Goal: Transaction & Acquisition: Purchase product/service

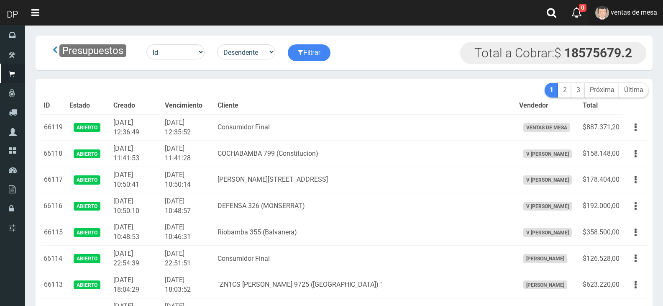
click at [620, 16] on link "ventas de mesa" at bounding box center [627, 13] width 74 height 26
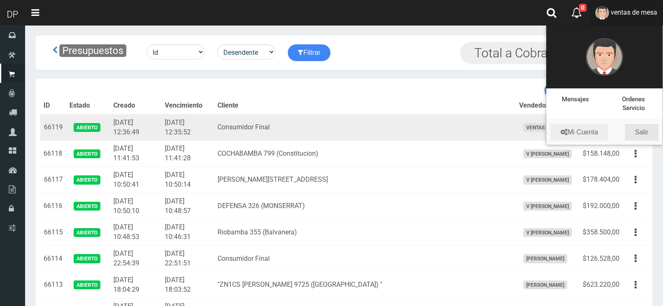
click at [642, 133] on link "Salir" at bounding box center [641, 132] width 33 height 17
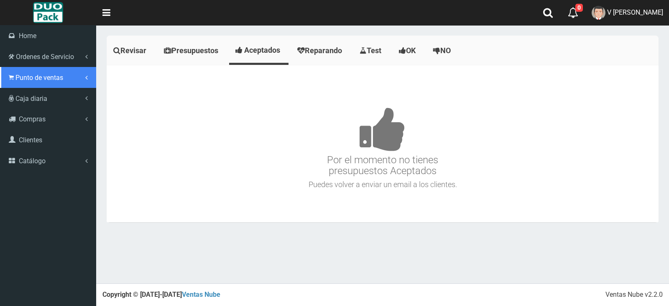
drag, startPoint x: 13, startPoint y: 79, endPoint x: 23, endPoint y: 85, distance: 11.2
click at [13, 79] on icon at bounding box center [11, 78] width 5 height 8
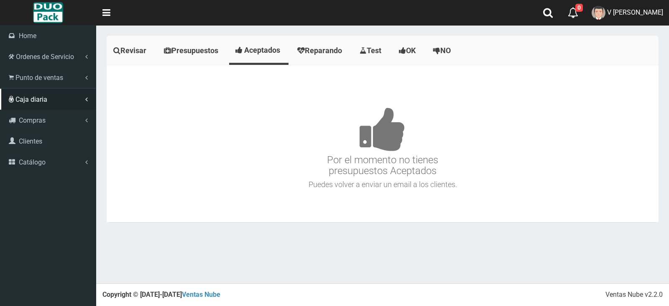
click at [49, 100] on link "Listado de Presupuestos" at bounding box center [49, 106] width 93 height 13
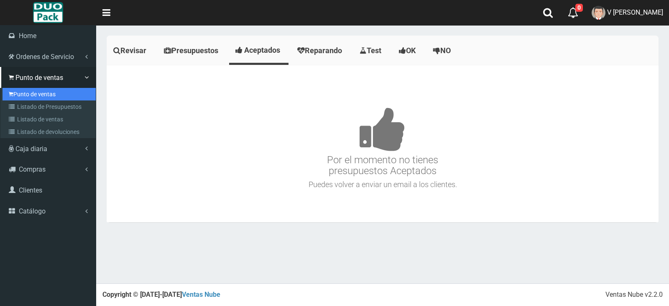
click at [49, 97] on link "Punto de ventas" at bounding box center [49, 94] width 93 height 13
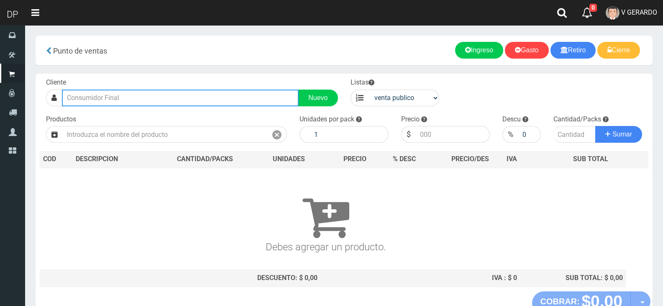
click at [169, 101] on input "text" at bounding box center [180, 98] width 237 height 17
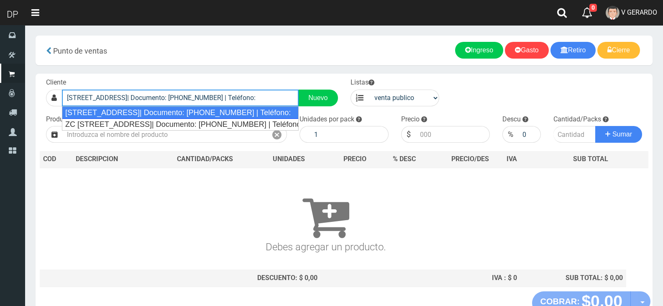
type input "Brasil 2441(CABA)| Documento: 45222515 | Teléfono:"
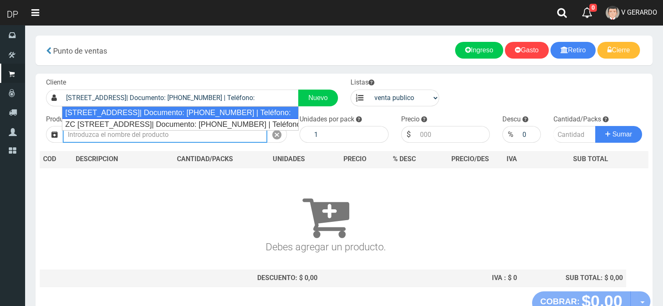
select select "2"
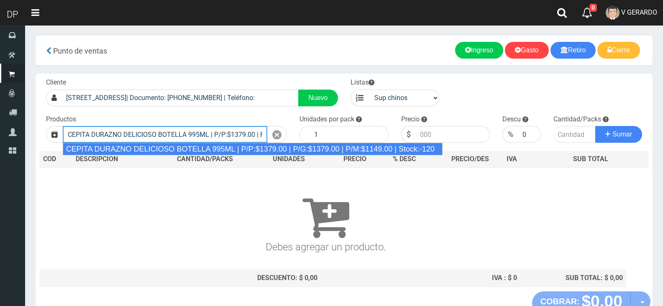
type input "CEPITA DURAZNO DELICIOSO BOTELLA 995ML | P/P:$1379.00 | P/G:$1379.00 | P/M:$114…"
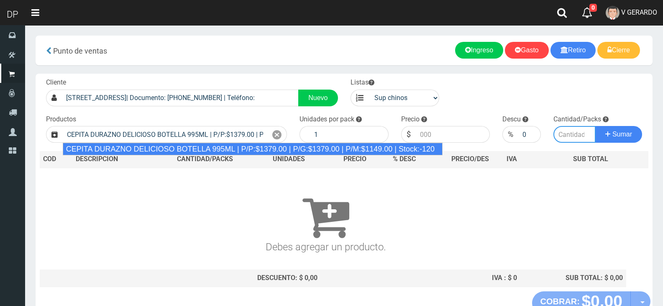
type input "6"
type input "1379.00"
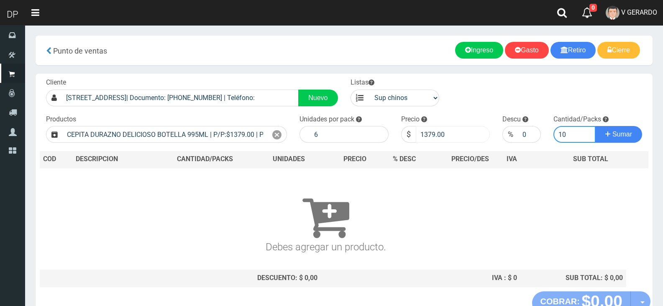
type input "10"
click at [428, 133] on input "1379.00" at bounding box center [453, 134] width 74 height 17
type input "1320"
click at [595, 126] on button "Sumar" at bounding box center [618, 134] width 47 height 17
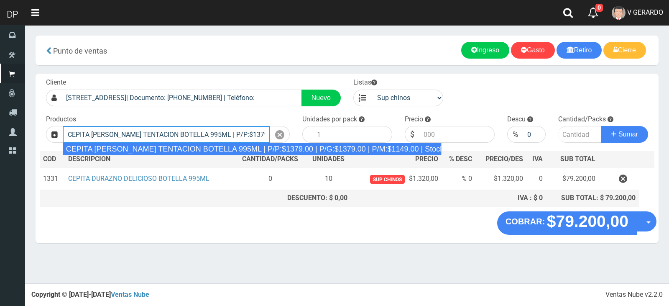
type input "CEPITA NARANJA TENTACION BOTELLA 995ML | P/P:$1379.00 | P/G:$1379.00 | P/M:$114…"
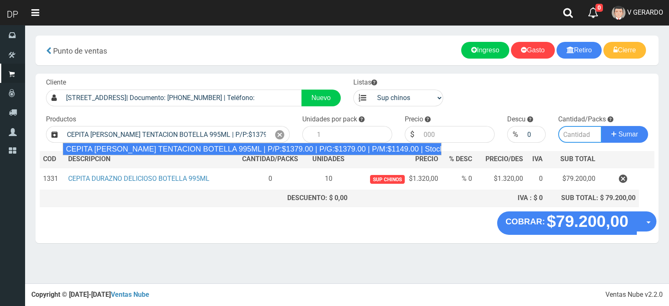
type input "6"
type input "1379.00"
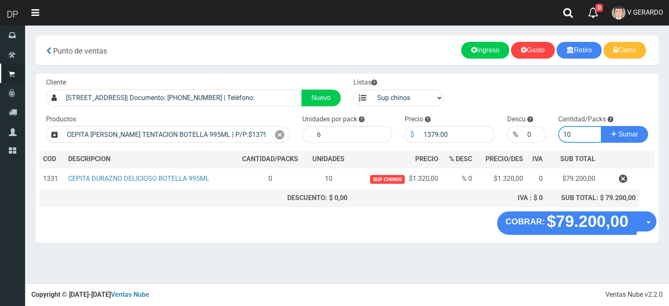
type input "10"
drag, startPoint x: 414, startPoint y: 142, endPoint x: 433, endPoint y: 138, distance: 19.1
click at [415, 141] on div "$" at bounding box center [412, 134] width 15 height 17
click at [435, 138] on input "1379.00" at bounding box center [457, 134] width 75 height 17
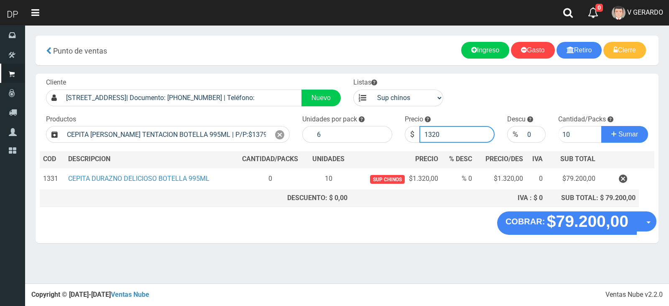
type input "1320"
click at [602, 126] on button "Sumar" at bounding box center [625, 134] width 47 height 17
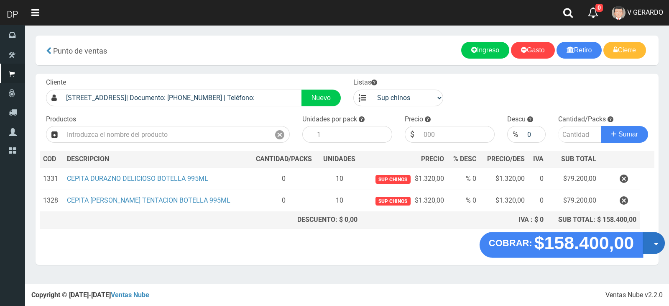
click at [661, 245] on button "Opciones" at bounding box center [654, 243] width 22 height 22
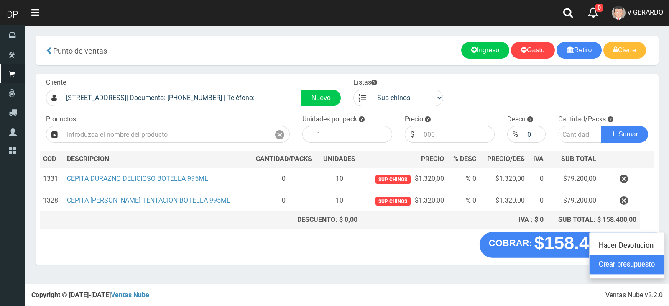
click at [657, 272] on link "Crear presupuesto" at bounding box center [627, 264] width 75 height 19
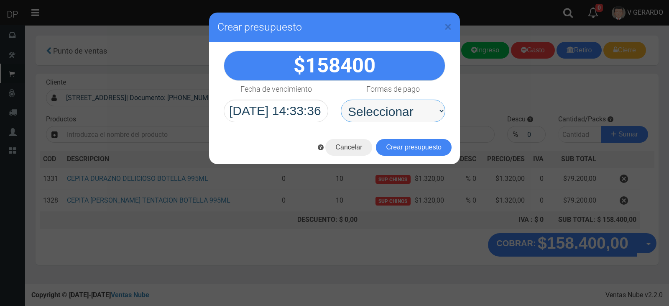
drag, startPoint x: 389, startPoint y: 107, endPoint x: 391, endPoint y: 118, distance: 11.9
click at [389, 107] on select "Seleccionar Efectivo Tarjeta de Crédito Depósito Débito" at bounding box center [393, 111] width 105 height 23
select select "Efectivo"
click at [341, 100] on select "Seleccionar Efectivo Tarjeta de Crédito Depósito Débito" at bounding box center [393, 111] width 105 height 23
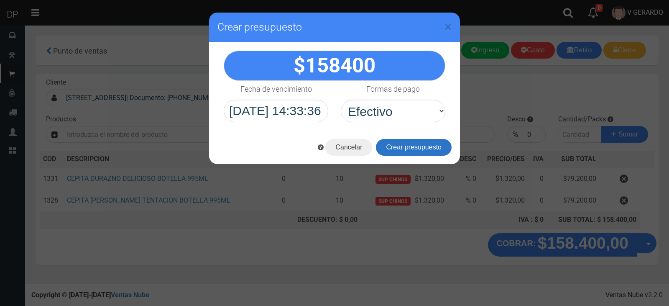
click at [400, 147] on button "Crear presupuesto" at bounding box center [414, 147] width 76 height 17
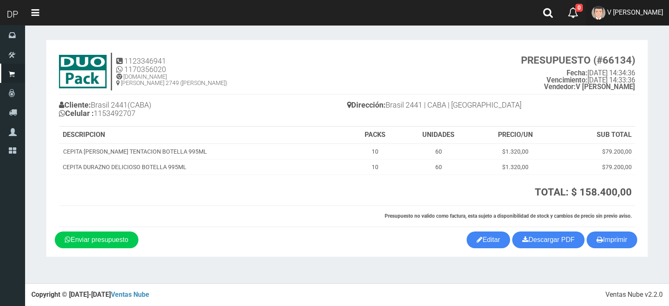
click at [632, 11] on span "V [PERSON_NAME]" at bounding box center [636, 12] width 56 height 8
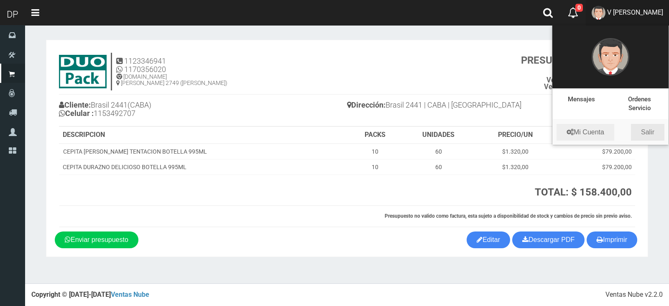
click at [656, 129] on link "Salir" at bounding box center [647, 132] width 33 height 17
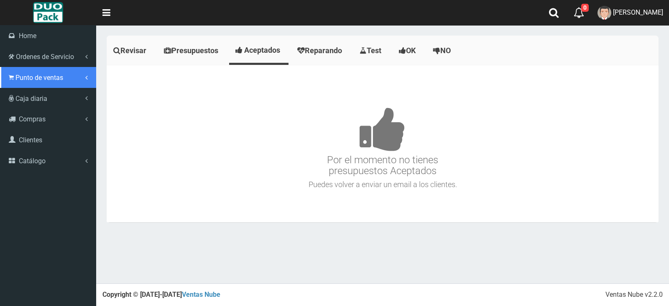
click at [23, 84] on link "Punto de ventas" at bounding box center [48, 77] width 96 height 21
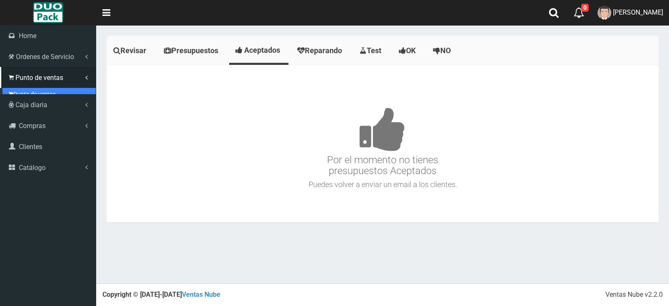
click at [31, 92] on link "Punto de ventas" at bounding box center [49, 94] width 93 height 13
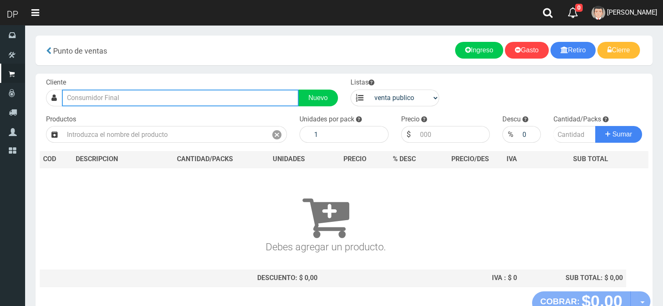
click at [160, 96] on input "text" at bounding box center [180, 98] width 237 height 17
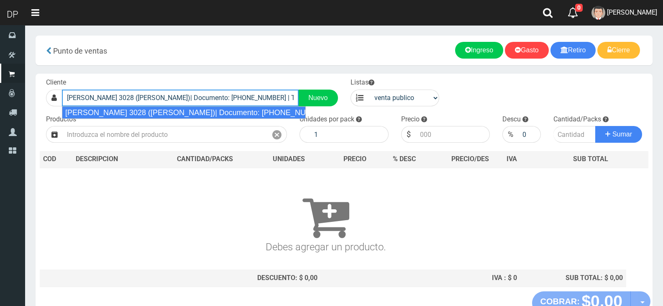
type input "EVA PERON 3028 (FLORES)| Documento: 112345688855 | Teléfono:"
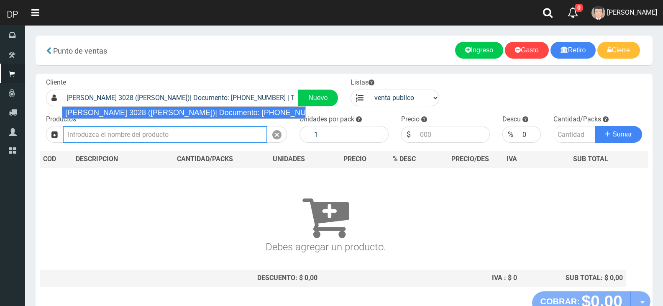
select select "2"
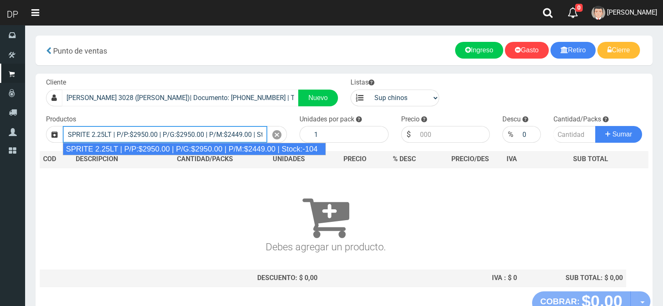
type input "SPRITE 2.25LT | P/P:$2950.00 | P/G:$2950.00 | P/M:$2449.00 | Stock:-104"
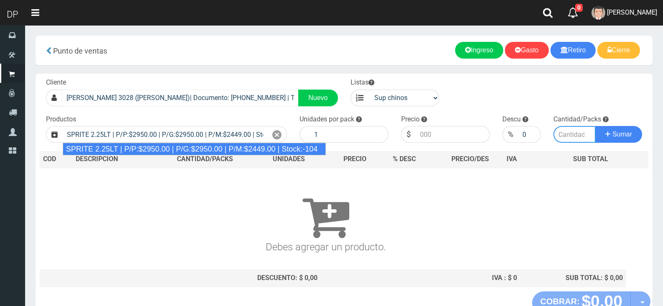
type input "8"
type input "2950.00"
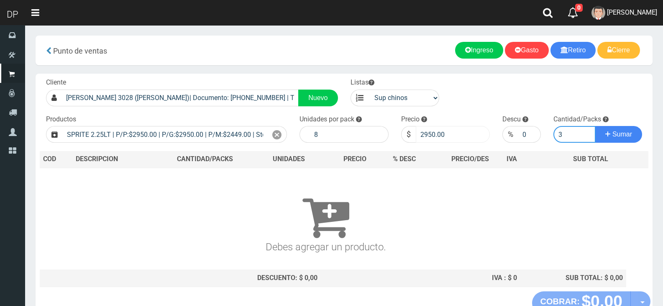
type input "3"
click at [416, 139] on input "2950.00" at bounding box center [453, 134] width 74 height 17
type input "2815"
click at [595, 126] on button "Sumar" at bounding box center [618, 134] width 47 height 17
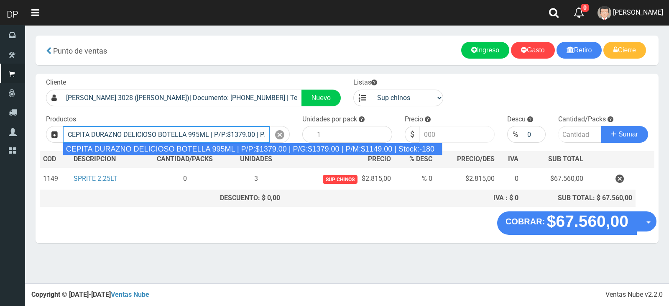
type input "CEPITA DURAZNO DELICIOSO BOTELLA 995ML | P/P:$1379.00 | P/G:$1379.00 | P/M:$114…"
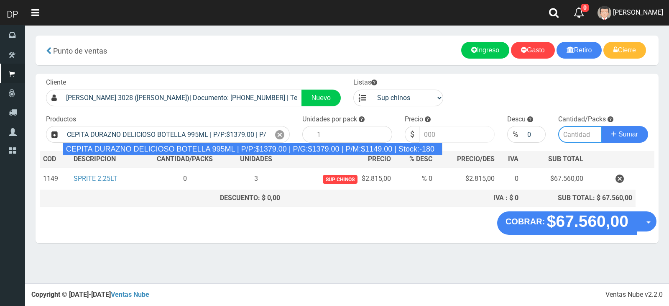
type input "6"
type input "1379.00"
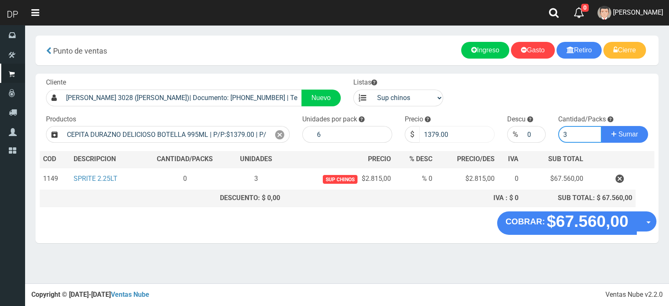
type input "3"
click at [452, 136] on input "1379.00" at bounding box center [457, 134] width 75 height 17
type input "1320"
click at [602, 126] on button "Sumar" at bounding box center [625, 134] width 47 height 17
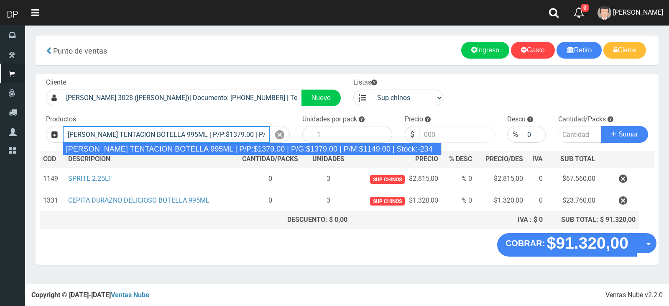
type input "CEPITA NARANJA TENTACION BOTELLA 995ML | P/P:$1379.00 | P/G:$1379.00 | P/M:$114…"
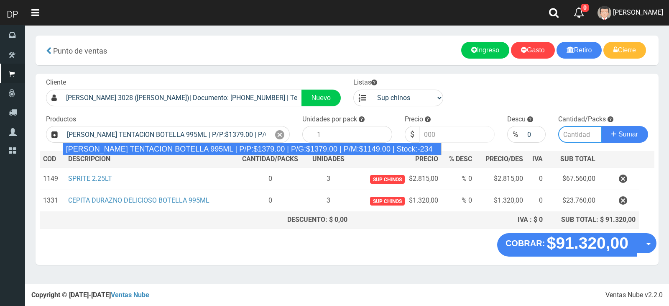
type input "6"
type input "1379.00"
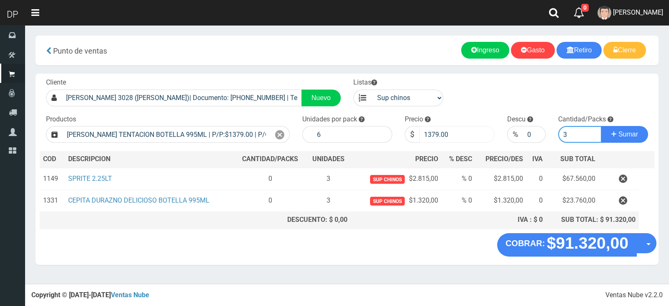
type input "3"
click at [452, 136] on input "1379.00" at bounding box center [457, 134] width 75 height 17
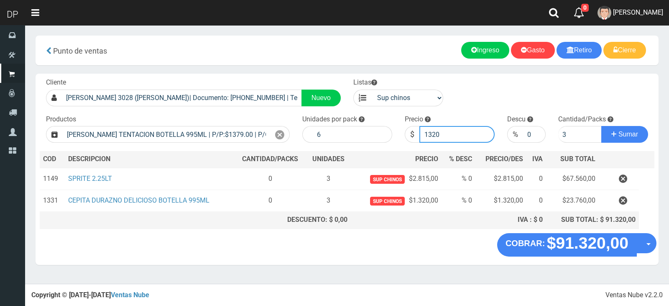
type input "1320"
click at [602, 126] on button "Sumar" at bounding box center [625, 134] width 47 height 17
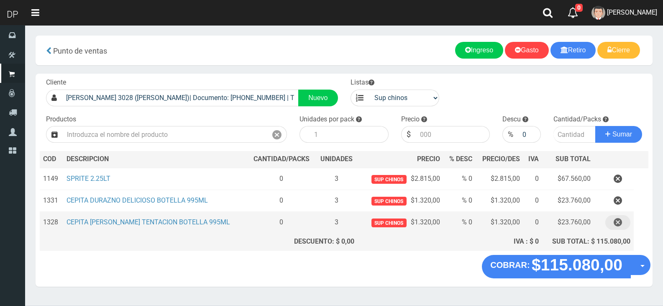
click at [621, 226] on icon "button" at bounding box center [618, 222] width 8 height 15
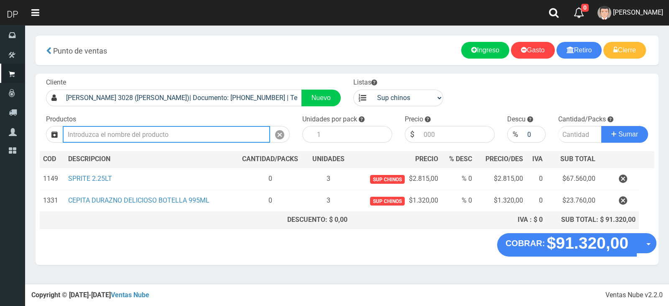
type input "a"
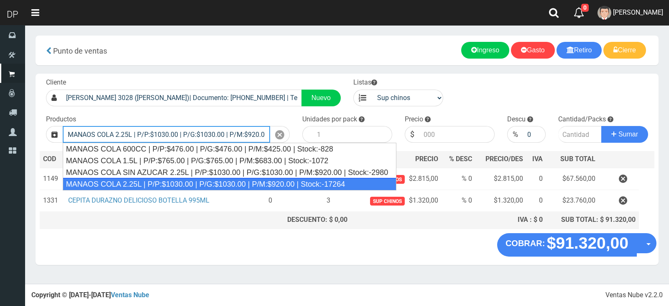
type input "MANAOS COLA 2.25L | P/P:$1030.00 | P/G:$1030.00 | P/M:$920.00 | Stock:-17264"
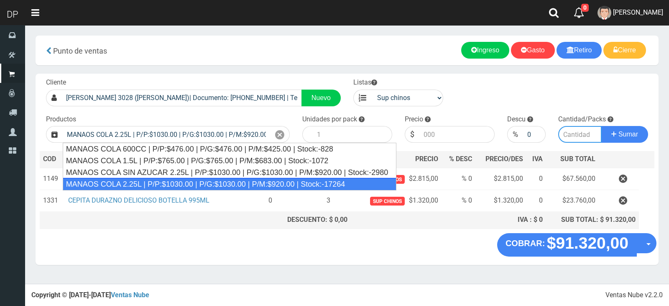
type input "6"
type input "1030.00"
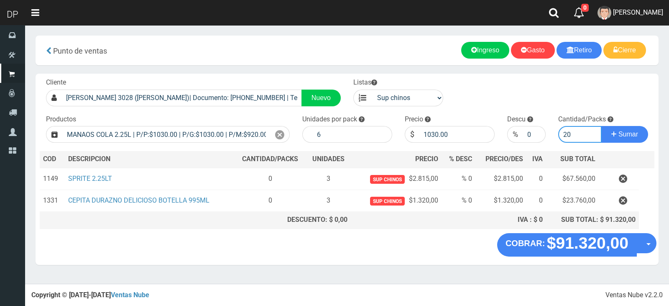
type input "20"
click at [602, 126] on button "Sumar" at bounding box center [625, 134] width 47 height 17
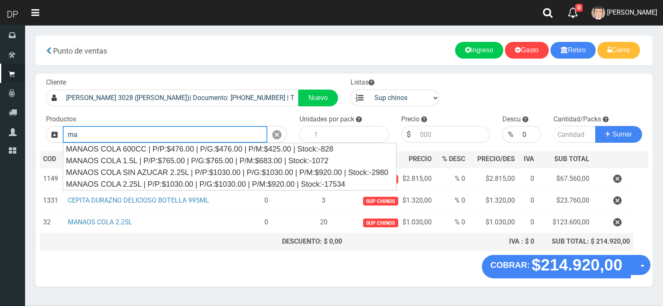
type input "m"
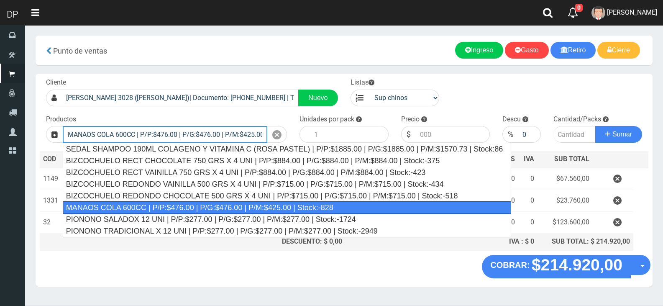
type input "MANAOS COLA 600CC | P/P:$476.00 | P/G:$476.00 | P/M:$425.00 | Stock:-828"
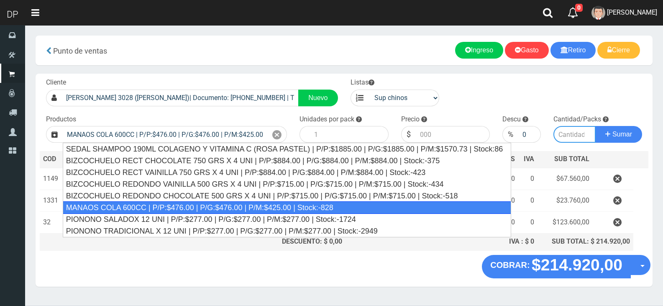
type input "12"
type input "476.00"
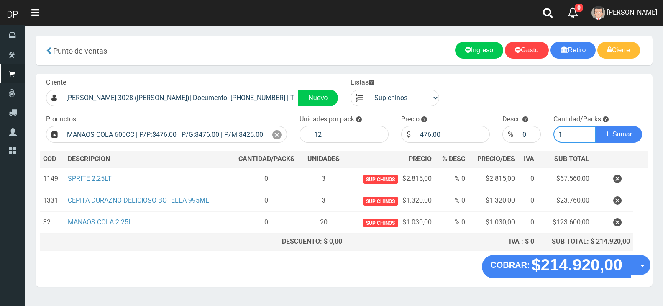
type input "1"
click at [595, 126] on button "Sumar" at bounding box center [618, 134] width 47 height 17
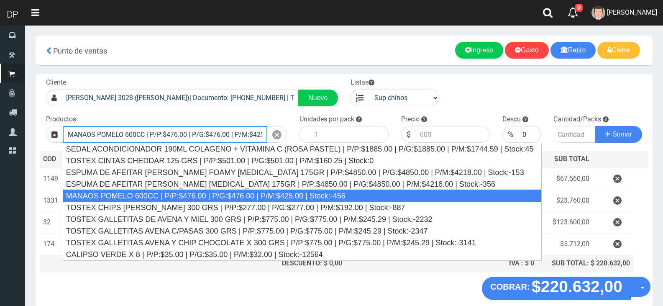
type input "MANAOS POMELO 600CC | P/P:$476.00 | P/G:$476.00 | P/M:$425.00 | Stock:-456"
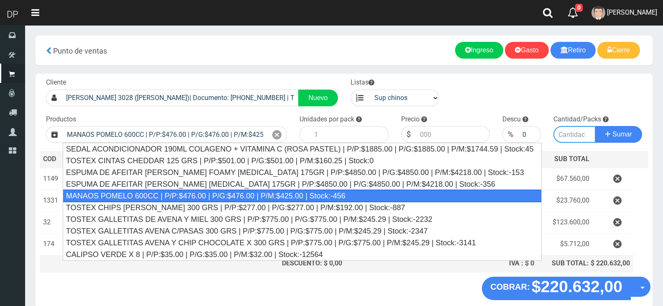
type input "12"
type input "476.00"
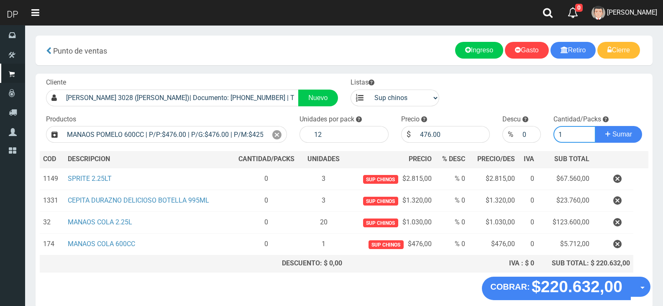
type input "1"
click at [595, 126] on button "Sumar" at bounding box center [618, 134] width 47 height 17
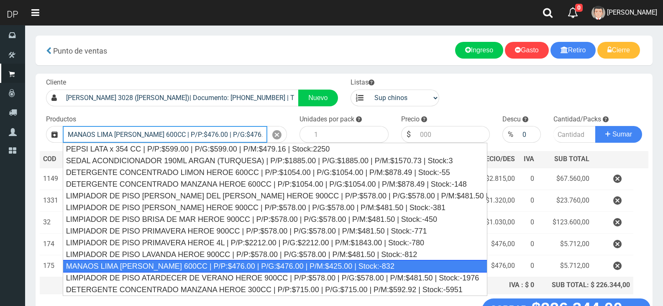
type input "MANAOS LIMA LIMON 600CC | P/P:$476.00 | P/G:$476.00 | P/M:$425.00 | Stock:-832"
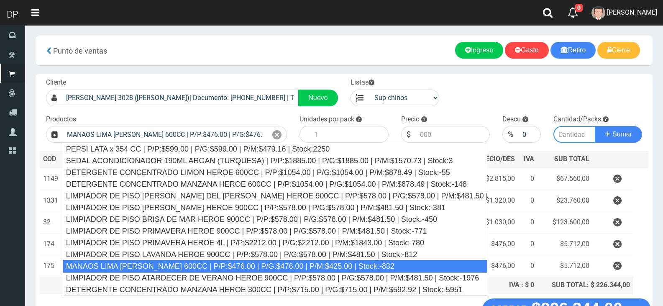
type input "12"
type input "476.00"
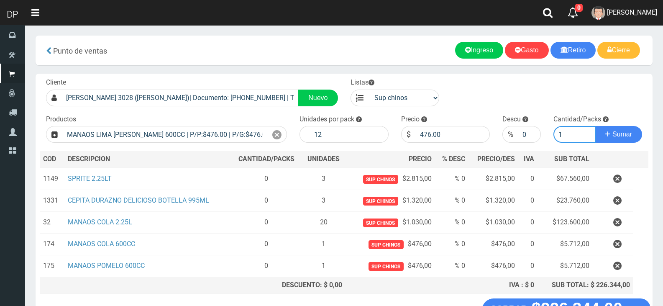
type input "1"
click at [595, 126] on button "Sumar" at bounding box center [618, 134] width 47 height 17
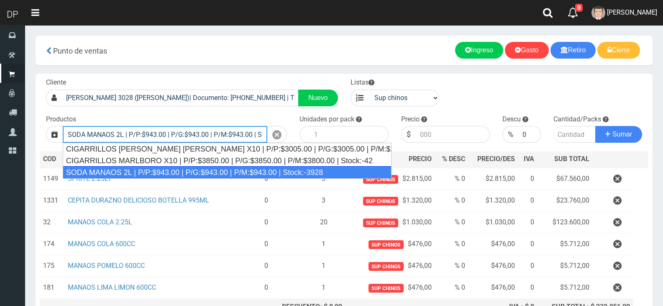
type input "SODA MANAOS 2L | P/P:$943.00 | P/G:$943.00 | P/M:$943.00 | Stock:-3928"
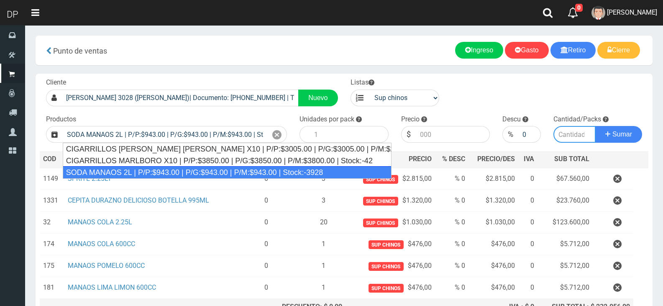
type input "6"
type input "943.00"
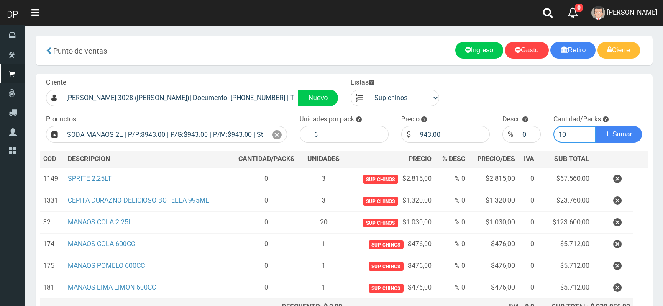
type input "10"
click at [595, 126] on button "Sumar" at bounding box center [618, 134] width 47 height 17
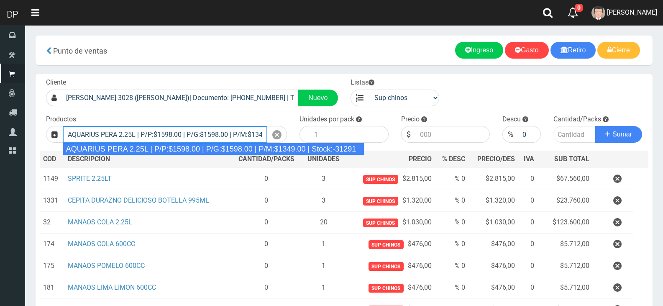
type input "AQUARIUS PERA 2.25L | P/P:$1598.00 | P/G:$1598.00 | P/M:$1349.00 | Stock:-31291"
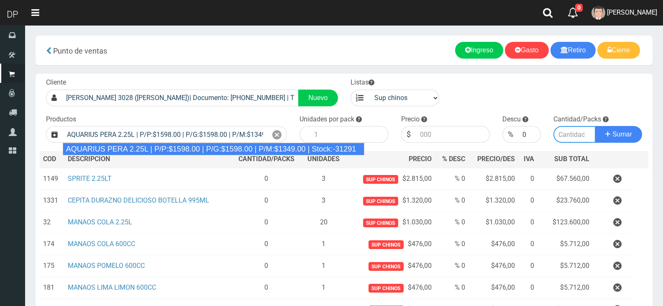
type input "6"
type input "1598.00"
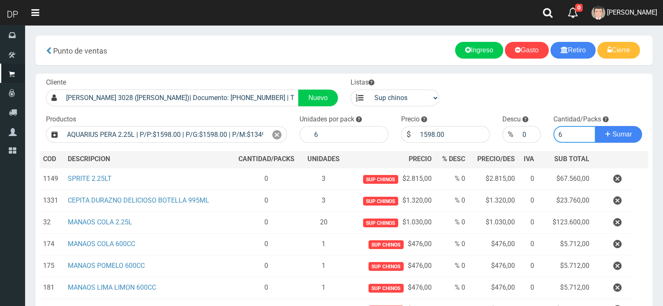
type input "6"
click at [595, 126] on button "Sumar" at bounding box center [618, 134] width 47 height 17
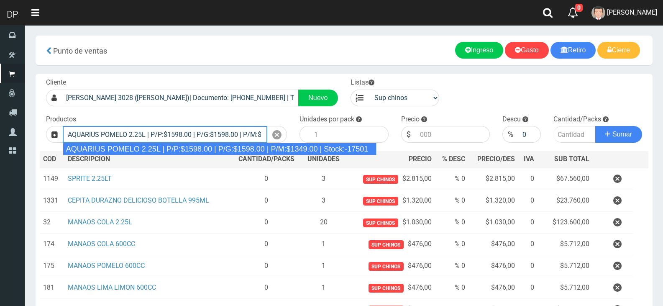
type input "AQUARIUS POMELO 2.25L | P/P:$1598.00 | P/G:$1598.00 | P/M:$1349.00 | Stock:-175…"
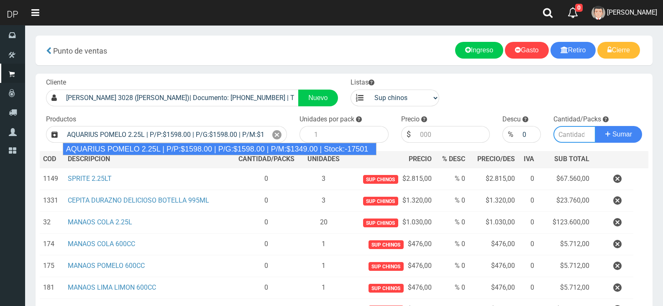
type input "6"
type input "1598.00"
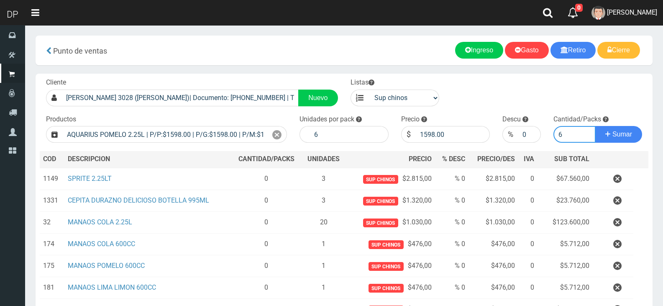
type input "6"
click at [595, 126] on button "Sumar" at bounding box center [618, 134] width 47 height 17
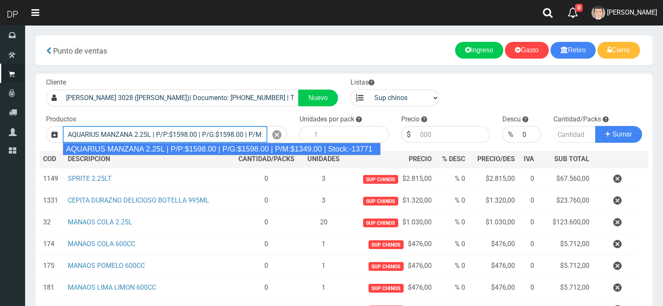
type input "AQUARIUS MANZANA 2.25L | P/P:$1598.00 | P/G:$1598.00 | P/M:$1349.00 | Stock:-13…"
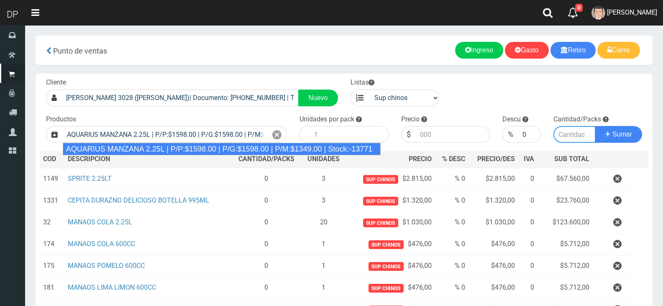
type input "6"
type input "1598.00"
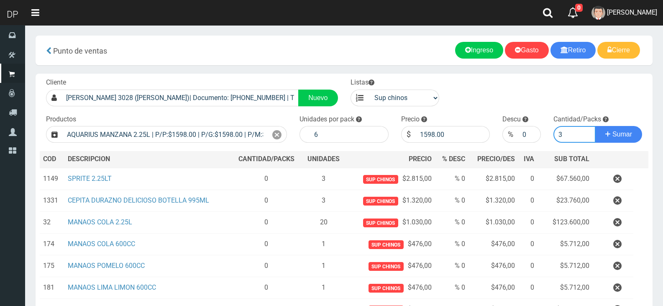
type input "3"
click at [595, 126] on button "Sumar" at bounding box center [618, 134] width 47 height 17
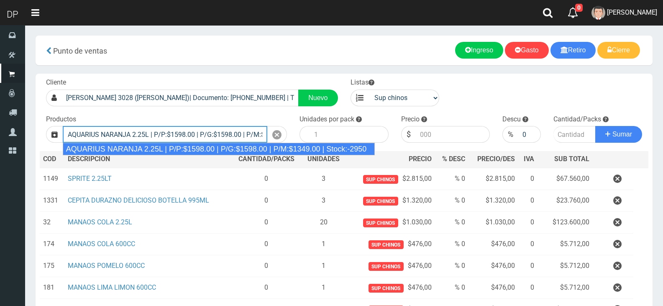
type input "AQUARIUS NARANJA 2.25L | P/P:$1598.00 | P/G:$1598.00 | P/M:$1349.00 | Stock:-29…"
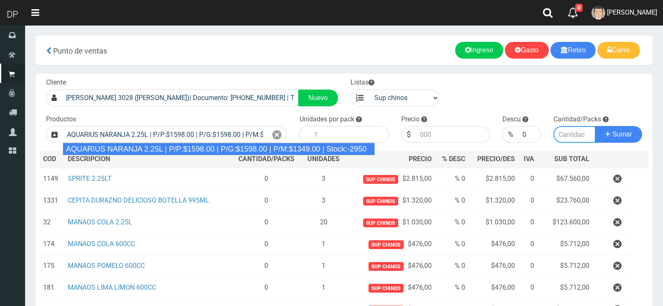
type input "6"
type input "1598.00"
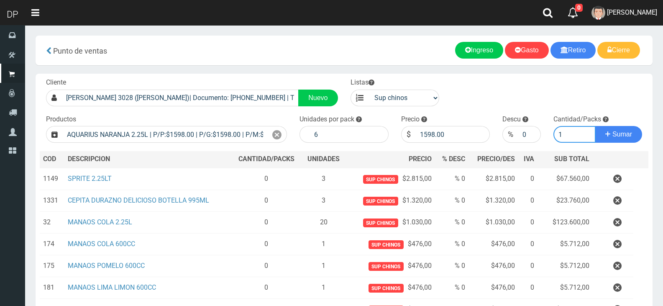
type input "1"
click at [595, 126] on button "Sumar" at bounding box center [618, 134] width 47 height 17
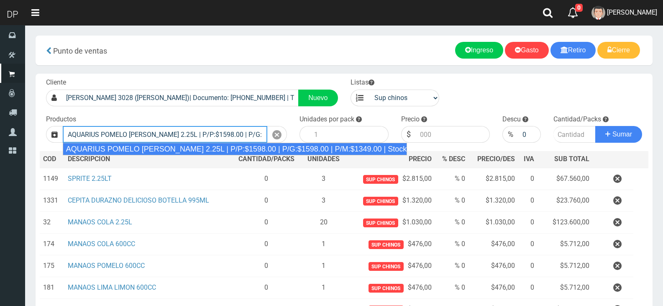
type input "AQUARIUS POMELO ROSADO 2.25L | P/P:$1598.00 | P/G:$1598.00 | P/M:$1349.00 | Sto…"
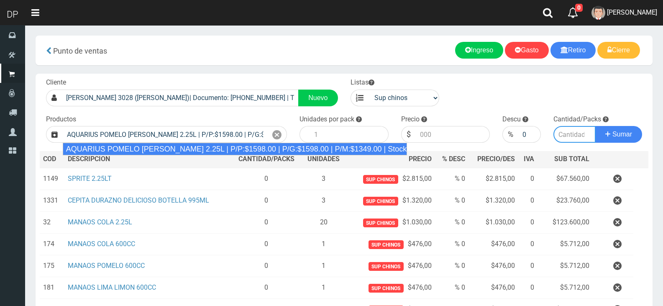
type input "6"
type input "1598.00"
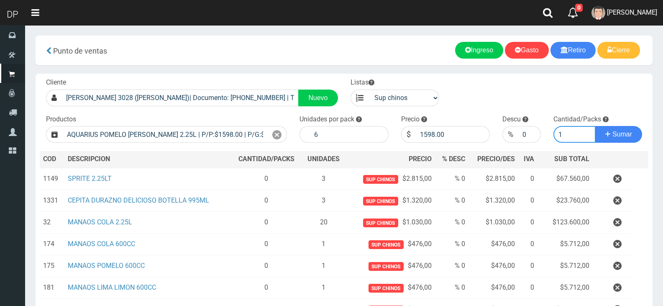
type input "1"
click at [595, 126] on button "Sumar" at bounding box center [618, 134] width 47 height 17
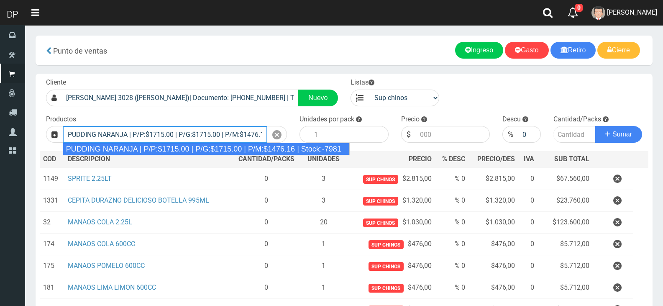
type input "PUDDING NARANJA | P/P:$1715.00 | P/G:$1715.00 | P/M:$1476.16 | Stock:-7981"
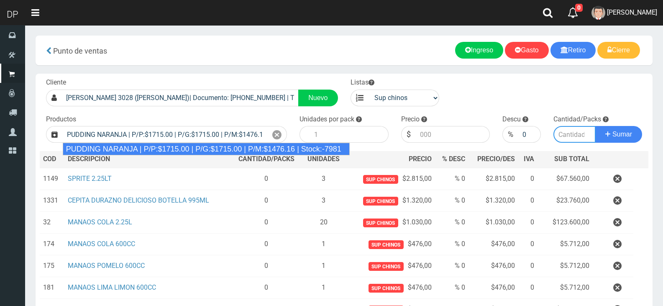
type input "8"
type input "1715.00"
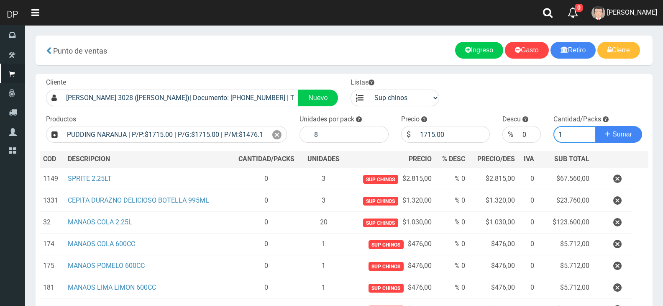
type input "1"
click at [595, 126] on button "Sumar" at bounding box center [618, 134] width 47 height 17
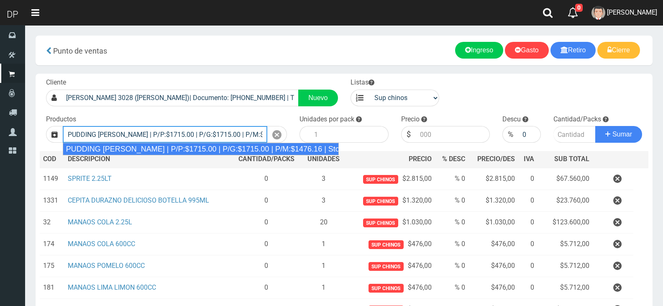
type input "PUDDING LIMON | P/P:$1715.00 | P/G:$1715.00 | P/M:$1476.16 | Stock:-7572"
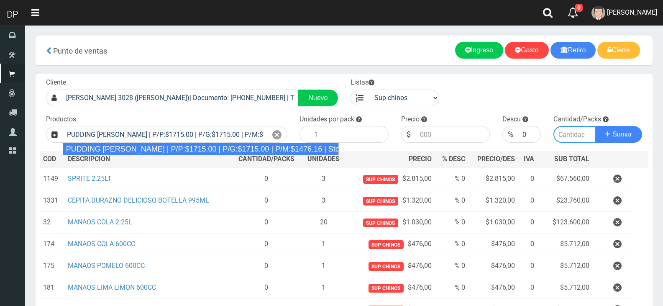
type input "8"
type input "1715.00"
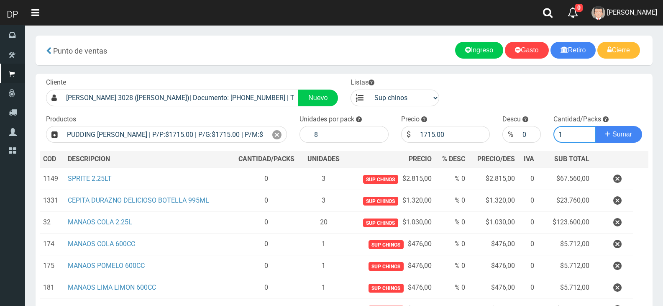
type input "1"
click at [595, 126] on button "Sumar" at bounding box center [618, 134] width 47 height 17
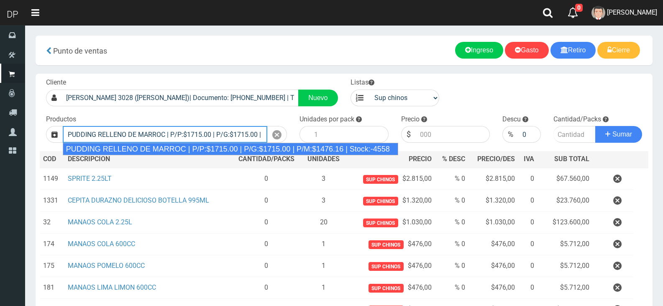
type input "PUDDING RELLENO DE MARROC | P/P:$1715.00 | P/G:$1715.00 | P/M:$1476.16 | Stock:…"
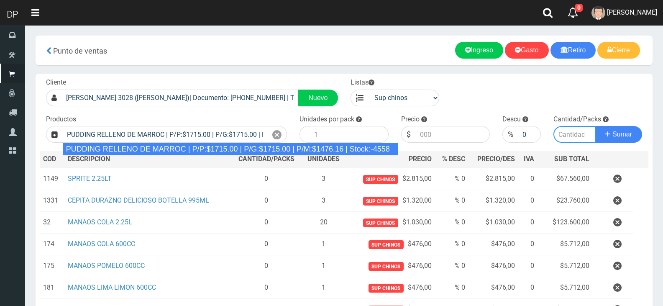
type input "8"
type input "1715.00"
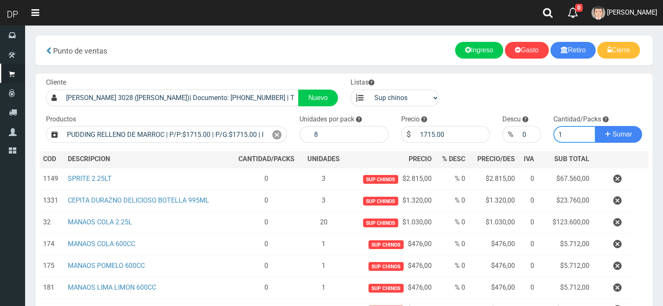
type input "1"
click at [595, 126] on button "Sumar" at bounding box center [618, 134] width 47 height 17
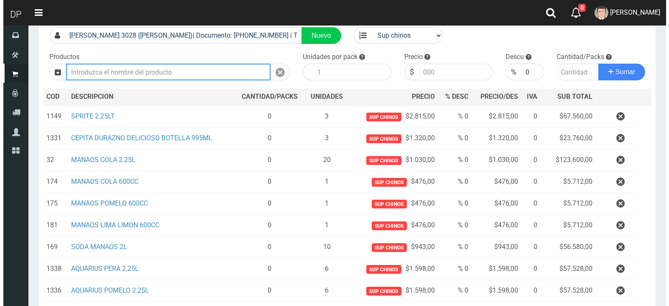
scroll to position [280, 0]
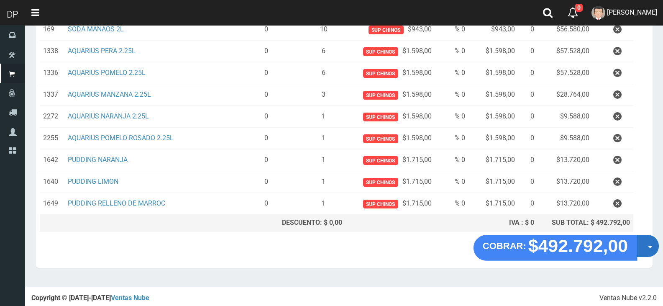
click at [639, 246] on button "Opciones" at bounding box center [648, 246] width 22 height 22
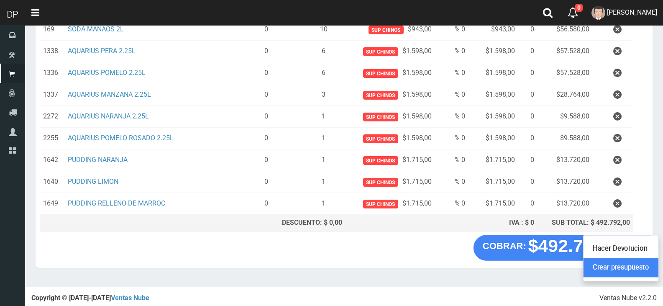
click at [637, 264] on link "Crear presupuesto" at bounding box center [621, 267] width 75 height 19
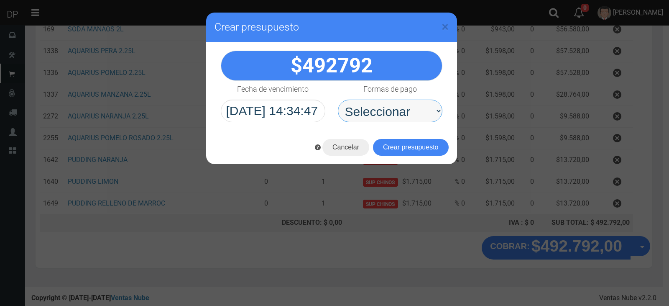
drag, startPoint x: 408, startPoint y: 109, endPoint x: 409, endPoint y: 121, distance: 12.2
click at [408, 109] on select "Seleccionar Efectivo Tarjeta de Crédito Depósito Débito" at bounding box center [390, 111] width 105 height 23
select select "Efectivo"
click at [338, 100] on select "Seleccionar Efectivo Tarjeta de Crédito Depósito Débito" at bounding box center [390, 111] width 105 height 23
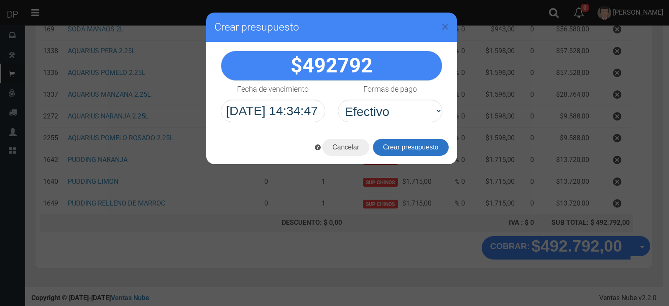
click at [416, 148] on button "Crear presupuesto" at bounding box center [411, 147] width 76 height 17
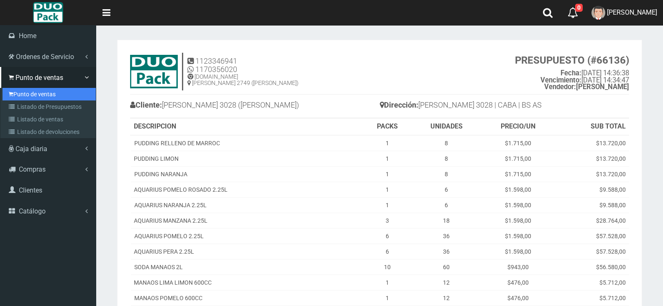
click at [31, 94] on link "Punto de ventas" at bounding box center [49, 94] width 93 height 13
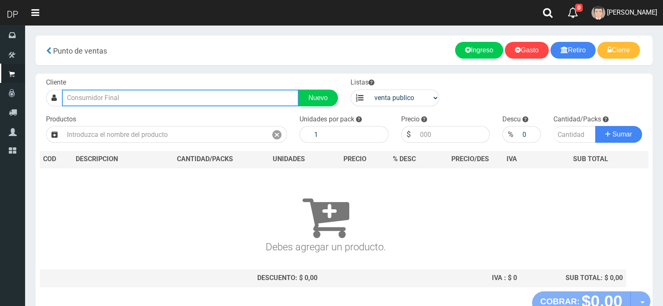
click at [234, 105] on input "text" at bounding box center [180, 98] width 237 height 17
type input "c"
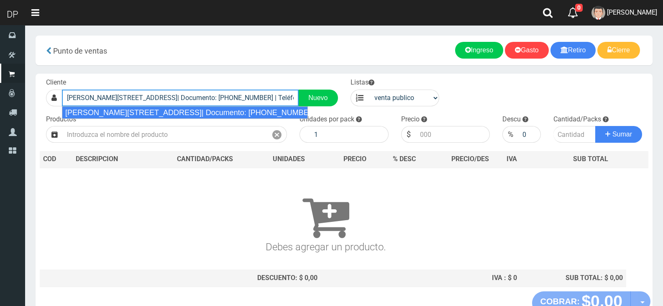
type input "[PERSON_NAME][STREET_ADDRESS]| Documento: [PHONE_NUMBER] | Teléfono:"
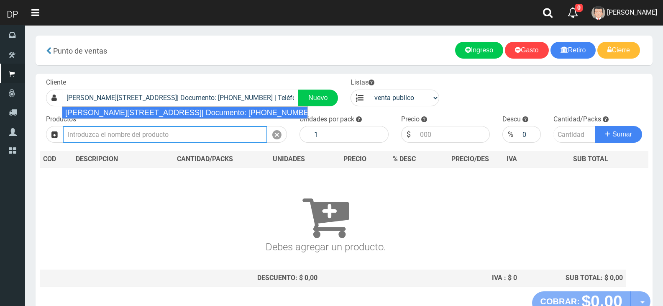
select select "2"
